Goal: Find specific page/section: Find specific page/section

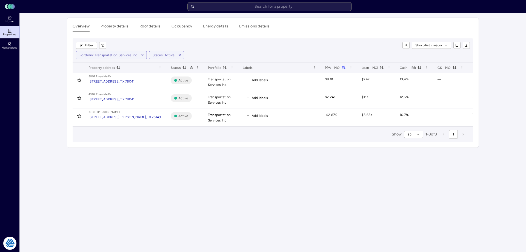
click at [174, 187] on main "Overview Property details Roof details Occupancy Energy details Emissions detai…" at bounding box center [273, 132] width 507 height 239
click at [160, 164] on main "Overview Property details Roof details Occupancy Energy details Emissions detai…" at bounding box center [273, 132] width 507 height 239
click at [37, 58] on main "Overview Property details Roof details Occupancy Energy details Emissions detai…" at bounding box center [273, 132] width 507 height 239
click at [7, 18] on icon at bounding box center [9, 17] width 4 height 4
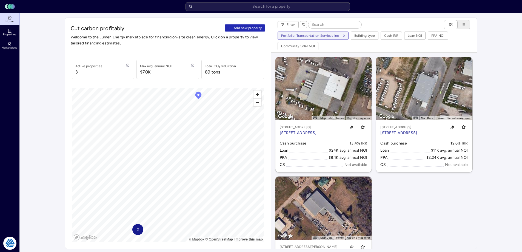
drag, startPoint x: 44, startPoint y: 78, endPoint x: 54, endPoint y: 54, distance: 25.6
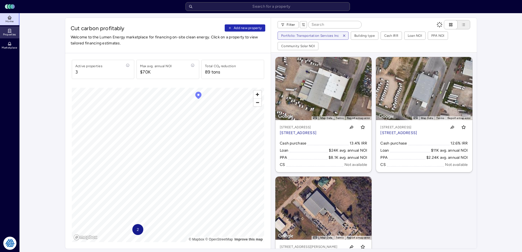
click at [18, 34] on link "Properties" at bounding box center [10, 32] width 20 height 12
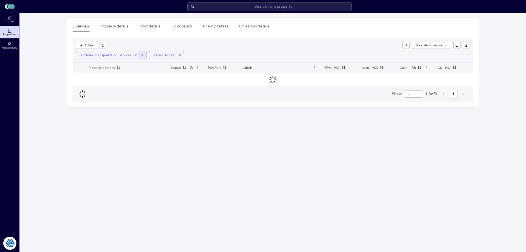
click at [141, 56] on icon "button" at bounding box center [143, 55] width 4 height 4
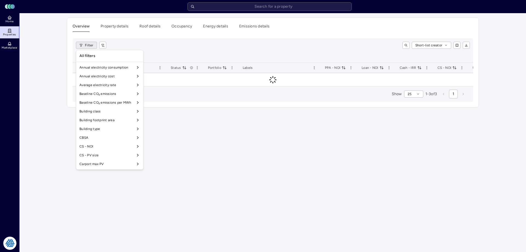
click at [91, 47] on html "Toggle Sidebar Lumen Energy Logo Home Properties Marketplace Tradition Energy […" at bounding box center [263, 126] width 526 height 252
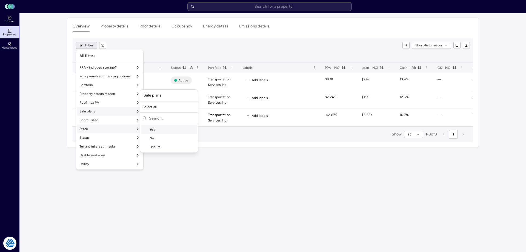
scroll to position [456, 0]
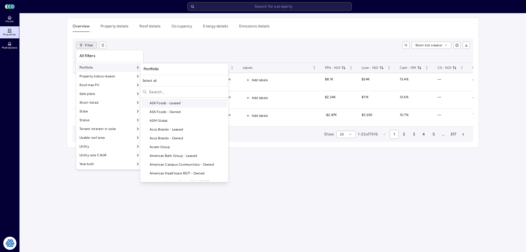
click at [164, 95] on input "text" at bounding box center [187, 91] width 77 height 9
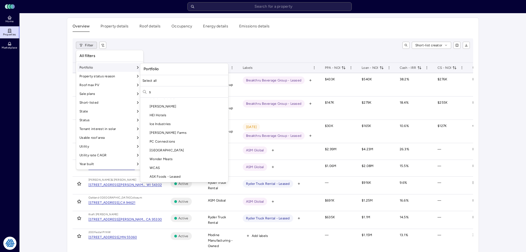
click at [164, 95] on input "s" at bounding box center [187, 91] width 77 height 9
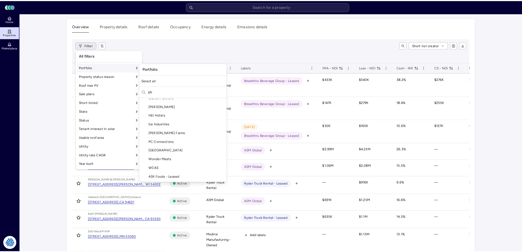
scroll to position [0, 0]
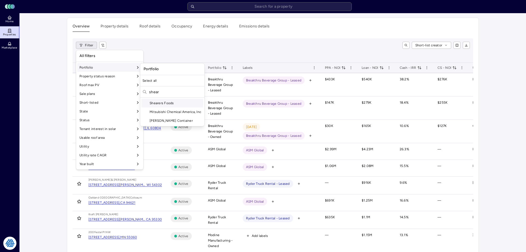
type input "shear"
click at [166, 102] on div "Shearers Foods" at bounding box center [172, 103] width 62 height 9
